Goal: Task Accomplishment & Management: Use online tool/utility

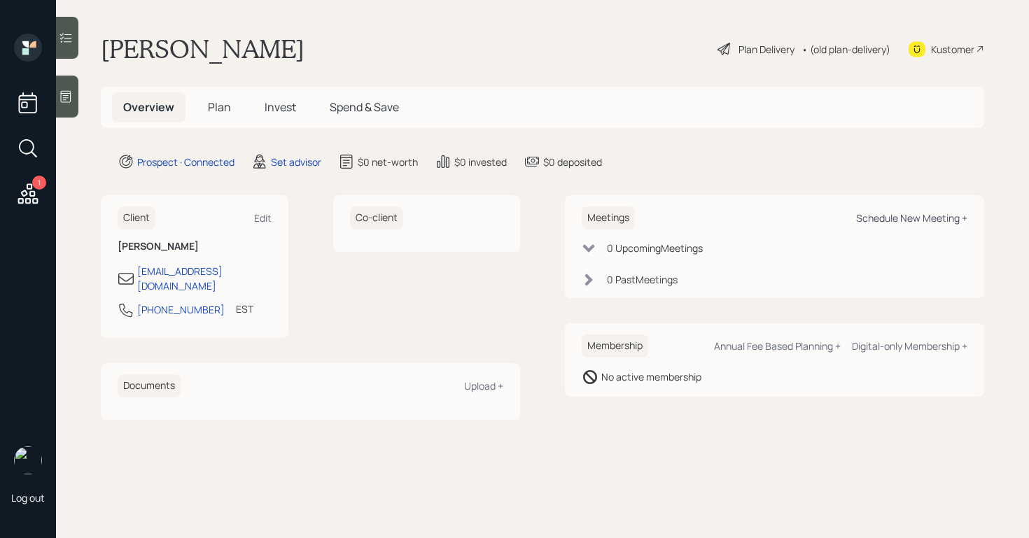
click at [877, 214] on div "Schedule New Meeting +" at bounding box center [911, 217] width 111 height 13
select select "round-[PERSON_NAME]"
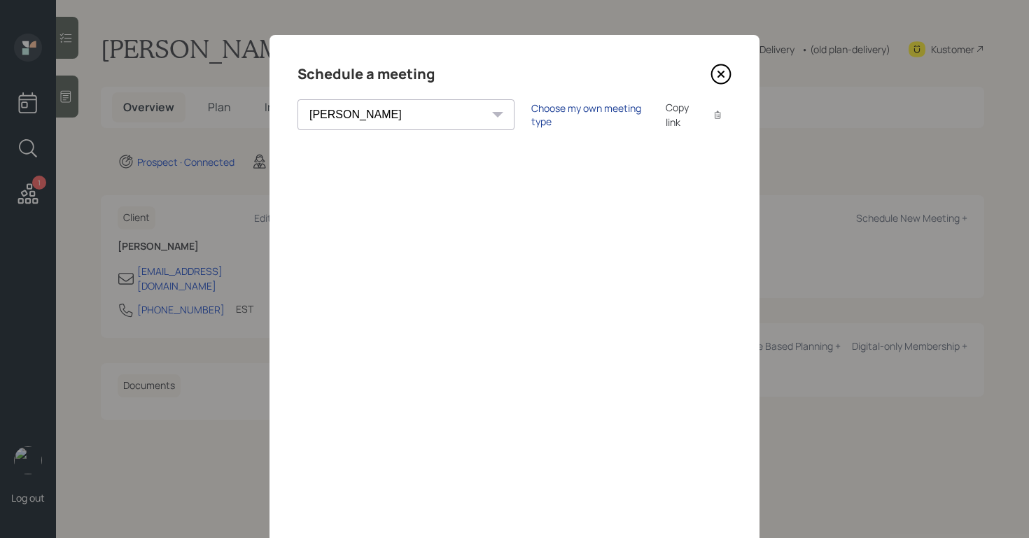
click at [531, 116] on div "Choose my own meeting type" at bounding box center [590, 115] width 118 height 27
click at [730, 74] on icon at bounding box center [721, 74] width 19 height 19
